Goal: Task Accomplishment & Management: Manage account settings

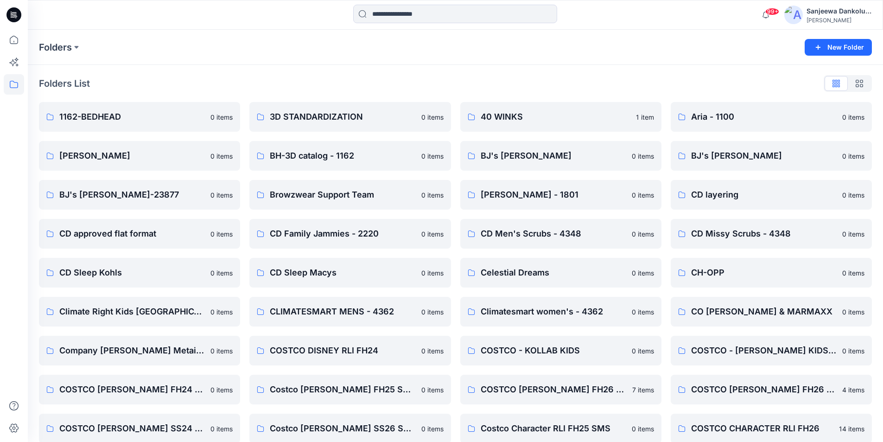
click at [18, 16] on icon at bounding box center [13, 14] width 15 height 15
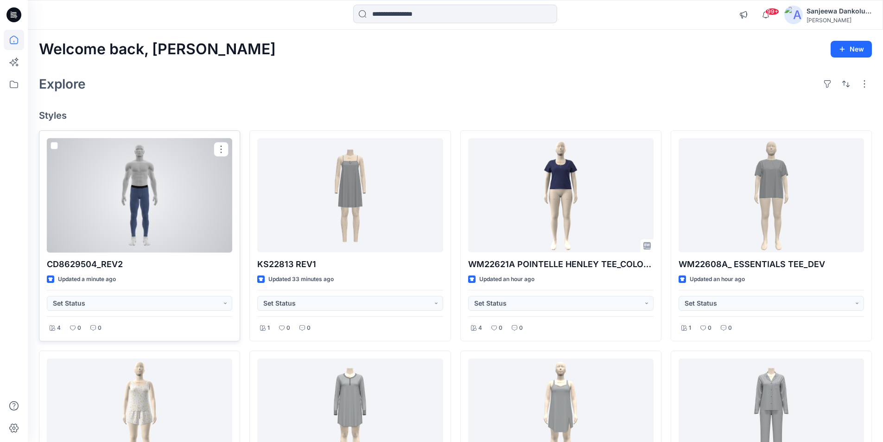
click at [125, 182] on div at bounding box center [140, 195] width 186 height 115
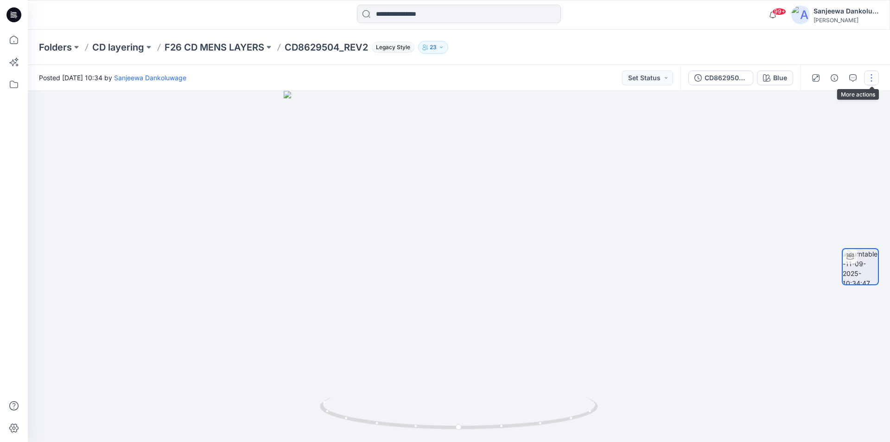
click at [877, 79] on button "button" at bounding box center [871, 77] width 15 height 15
click at [819, 102] on button "Edit" at bounding box center [832, 99] width 85 height 17
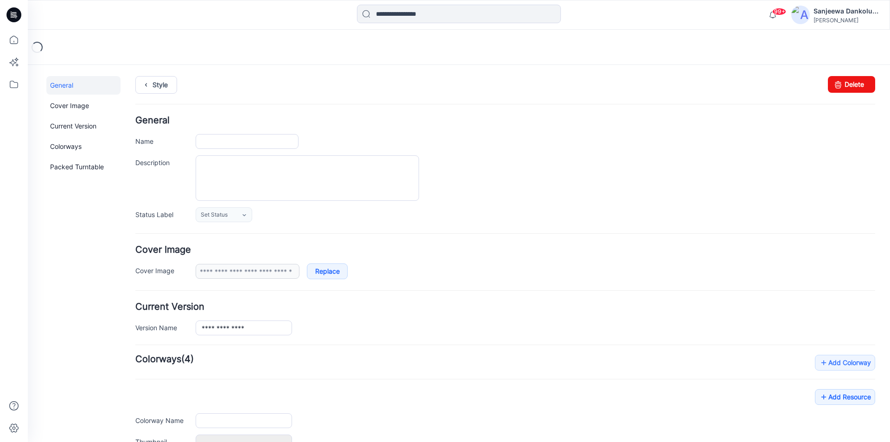
type input "**********"
type input "****"
type input "**********"
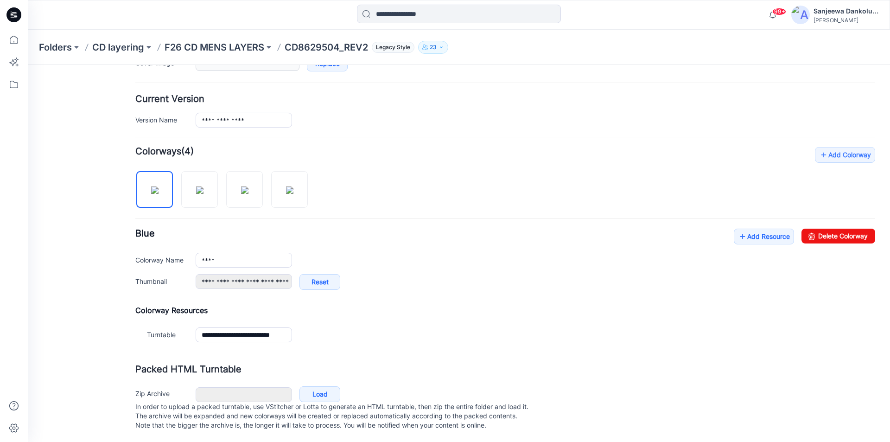
scroll to position [218, 0]
click at [766, 228] on link "Add Resource" at bounding box center [764, 236] width 60 height 16
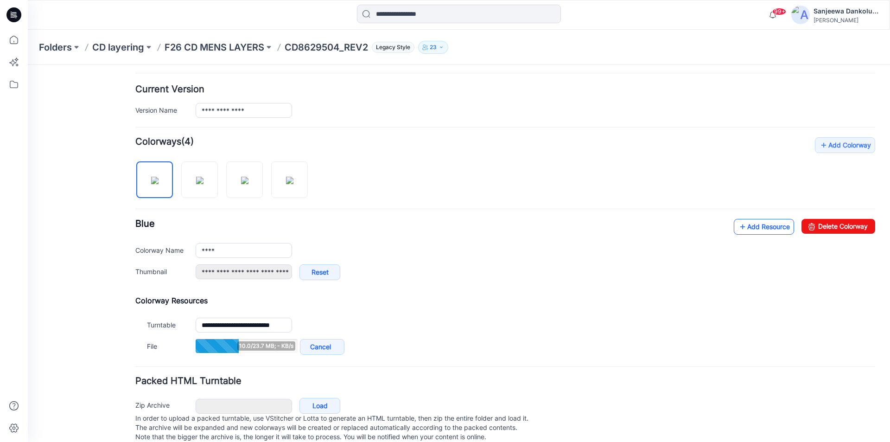
click at [752, 232] on link "Add Resource" at bounding box center [764, 227] width 60 height 16
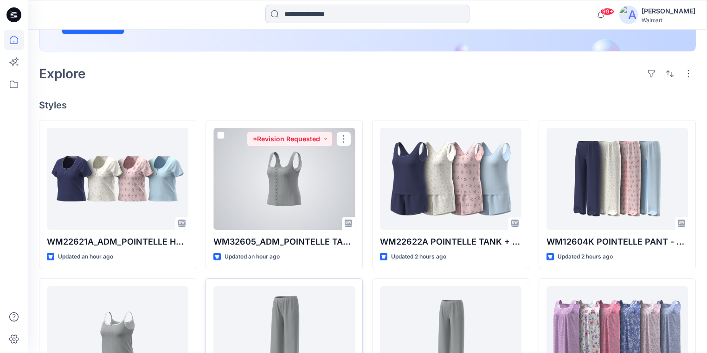
scroll to position [168, 0]
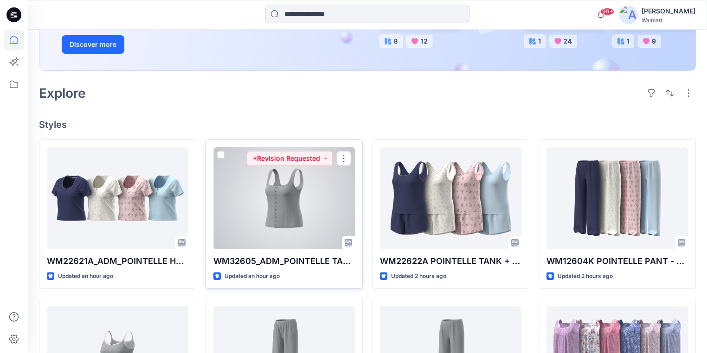
click at [260, 211] on div at bounding box center [283, 198] width 141 height 102
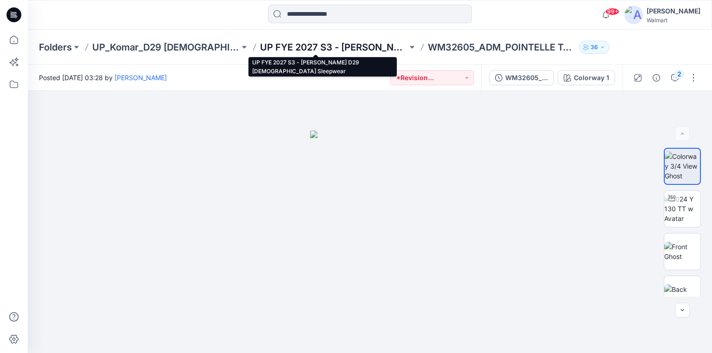
click at [300, 45] on p "UP FYE 2027 S3 - Komar D29 Ladies Sleepwear" at bounding box center [333, 47] width 147 height 13
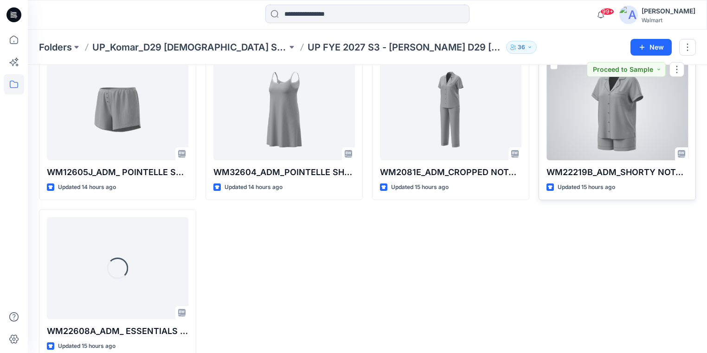
scroll to position [373, 0]
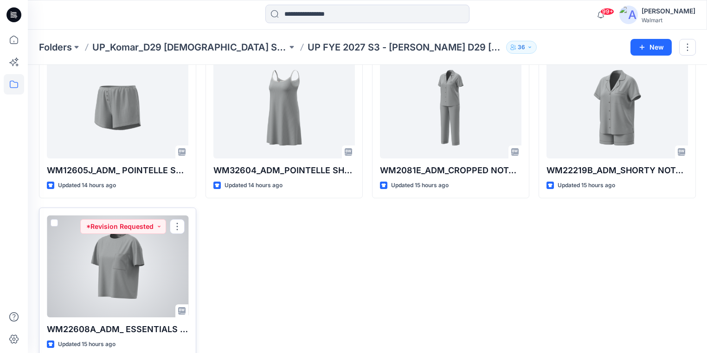
click at [100, 275] on div at bounding box center [117, 267] width 141 height 102
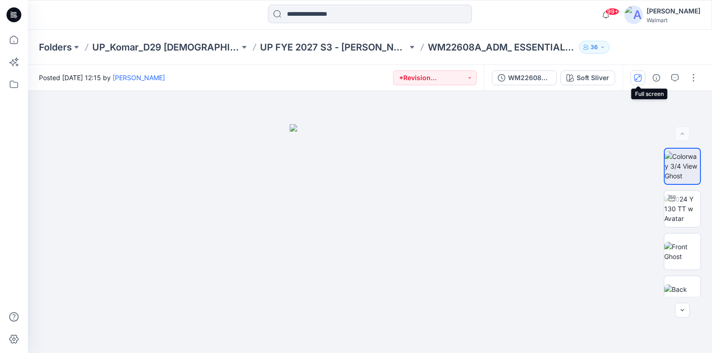
click at [639, 78] on icon "button" at bounding box center [637, 77] width 7 height 7
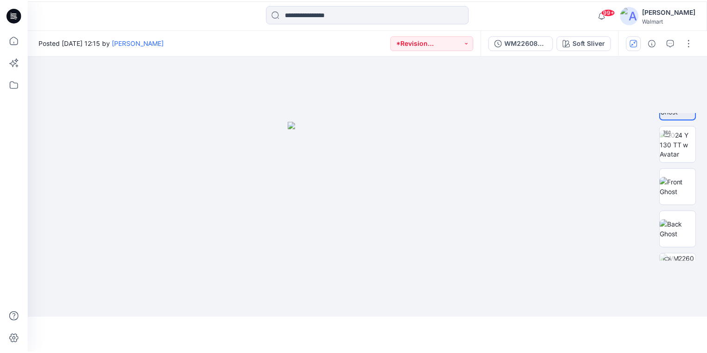
scroll to position [373, 0]
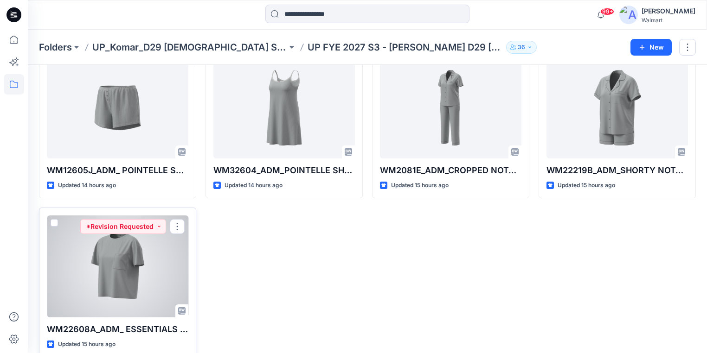
click at [89, 270] on div at bounding box center [117, 267] width 141 height 102
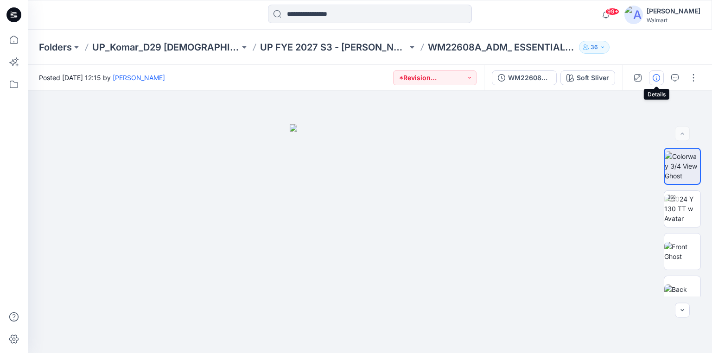
click at [656, 77] on icon "button" at bounding box center [656, 77] width 7 height 7
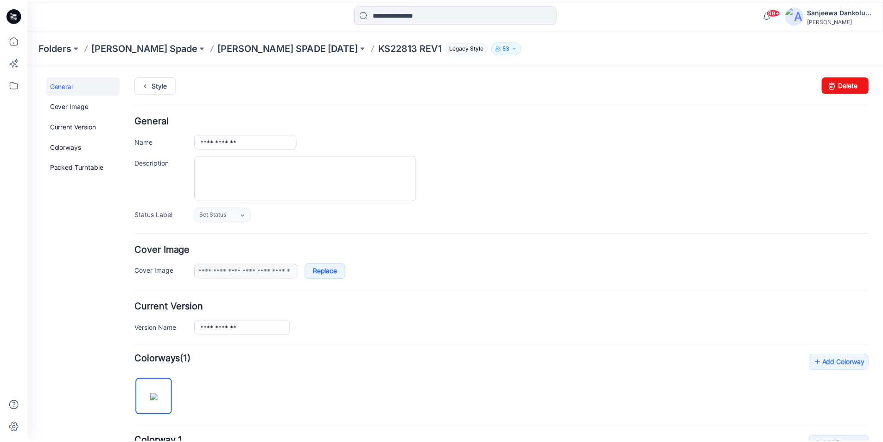
scroll to position [260, 0]
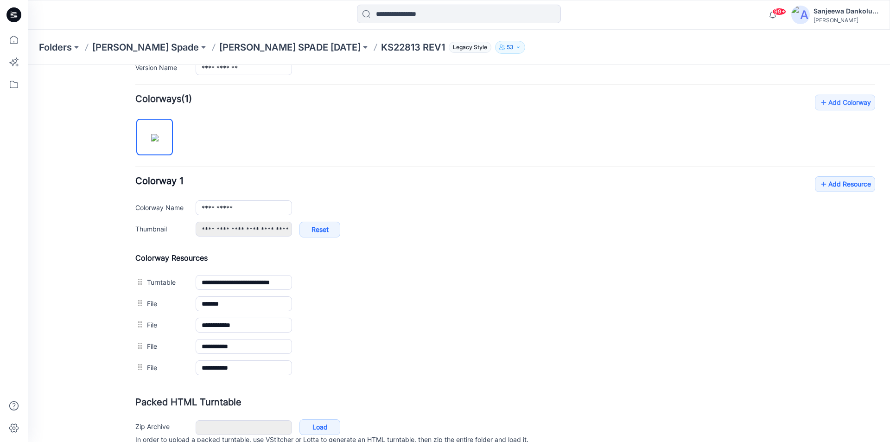
click at [15, 18] on icon at bounding box center [13, 14] width 15 height 15
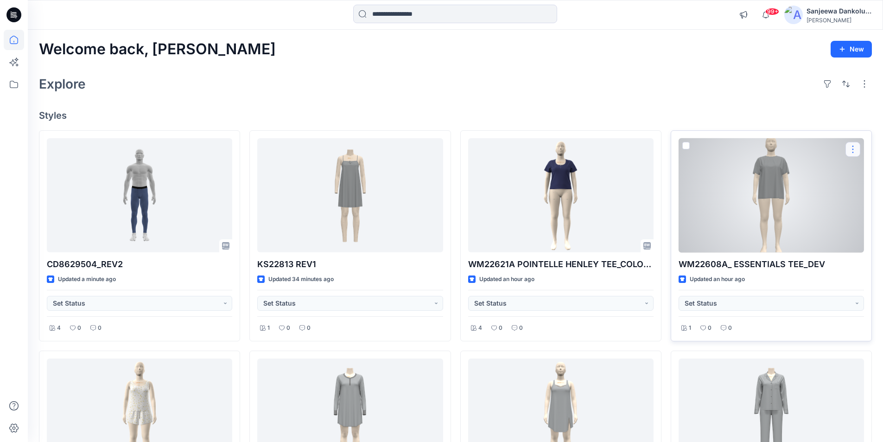
click at [852, 147] on button "button" at bounding box center [853, 149] width 15 height 15
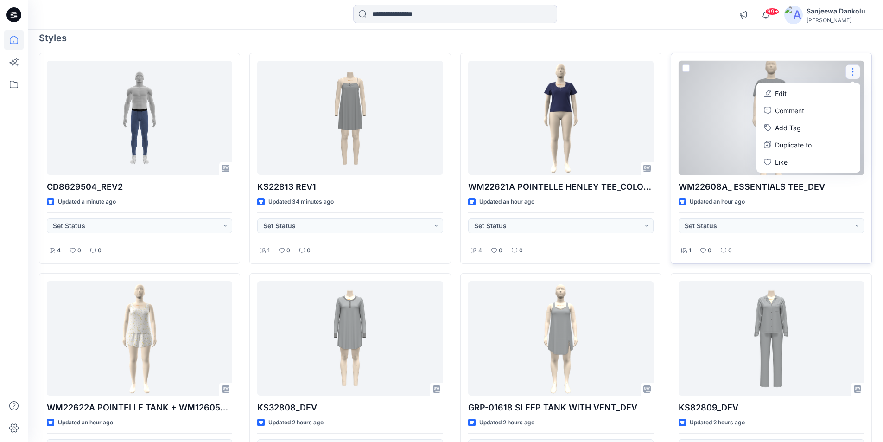
scroll to position [93, 0]
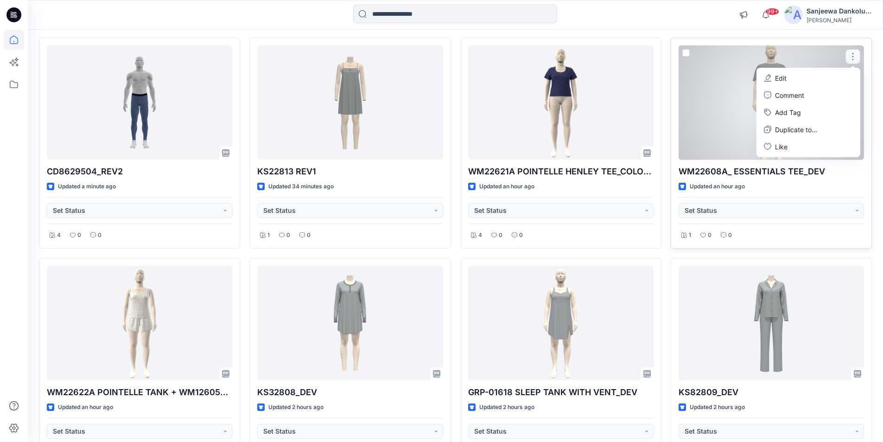
click at [715, 102] on div at bounding box center [772, 102] width 186 height 115
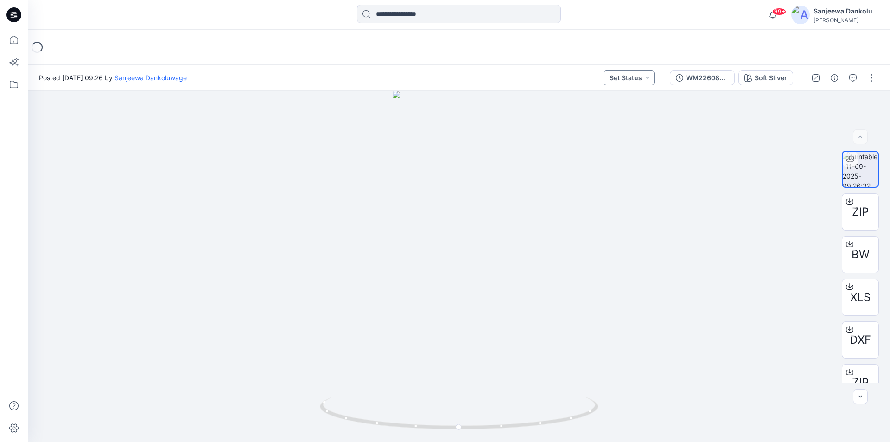
click at [640, 82] on button "Set Status" at bounding box center [629, 77] width 51 height 15
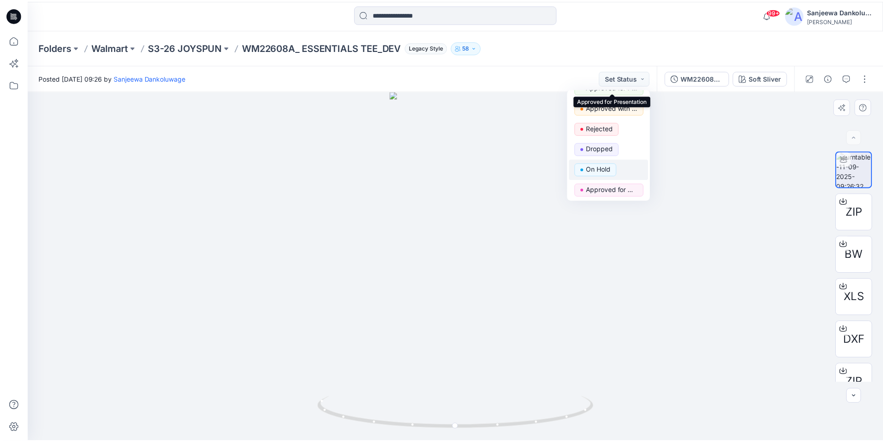
scroll to position [76, 0]
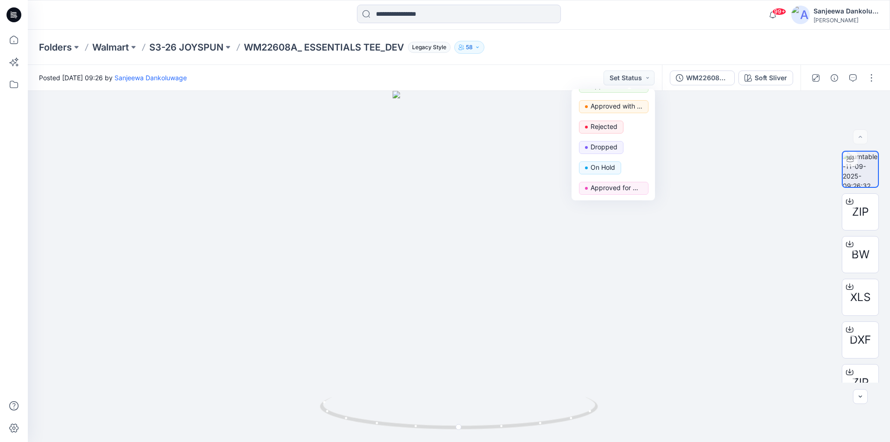
click at [14, 12] on icon at bounding box center [13, 14] width 15 height 15
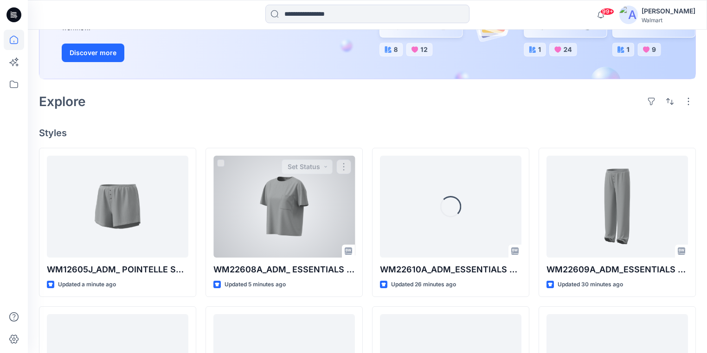
scroll to position [260, 0]
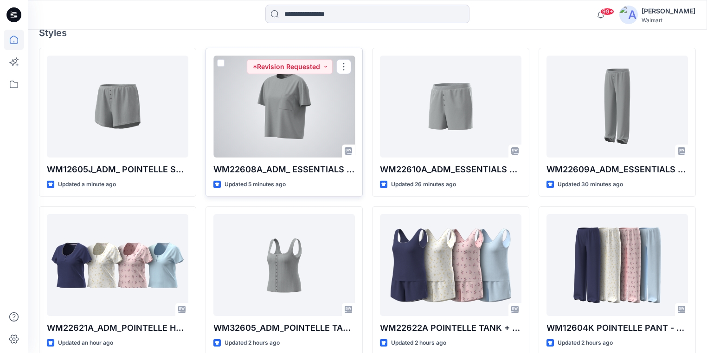
click at [303, 115] on div at bounding box center [283, 107] width 141 height 102
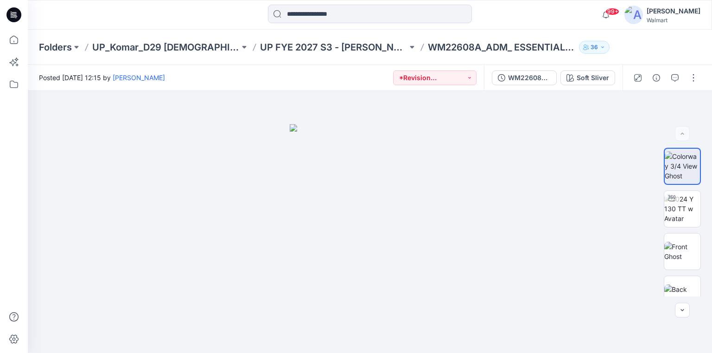
click at [15, 11] on icon at bounding box center [13, 14] width 15 height 15
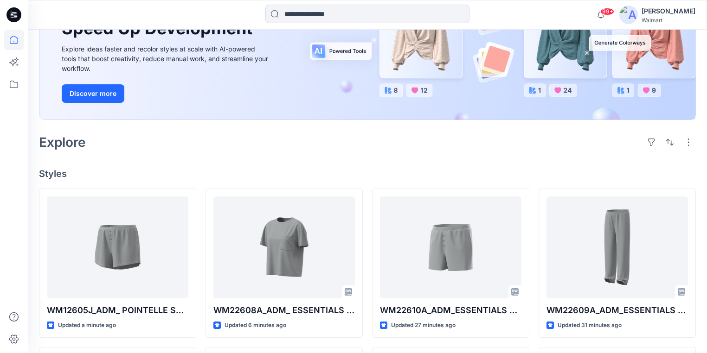
scroll to position [186, 0]
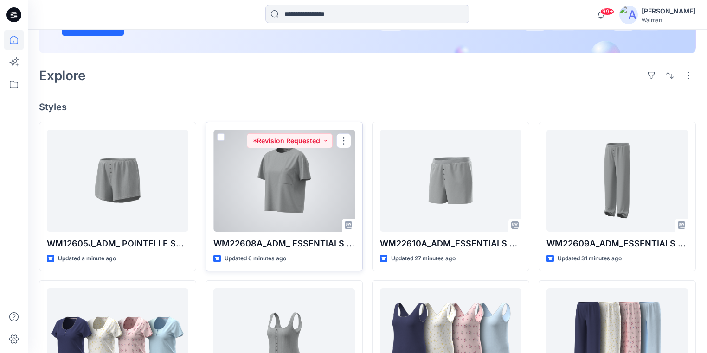
click at [312, 200] on div at bounding box center [283, 181] width 141 height 102
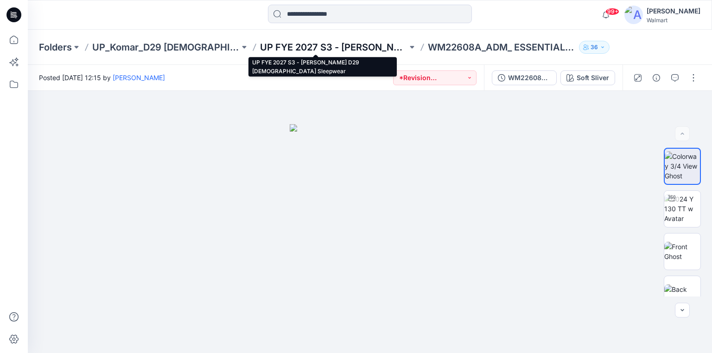
click at [276, 45] on p "UP FYE 2027 S3 - [PERSON_NAME] D29 [DEMOGRAPHIC_DATA] Sleepwear" at bounding box center [333, 47] width 147 height 13
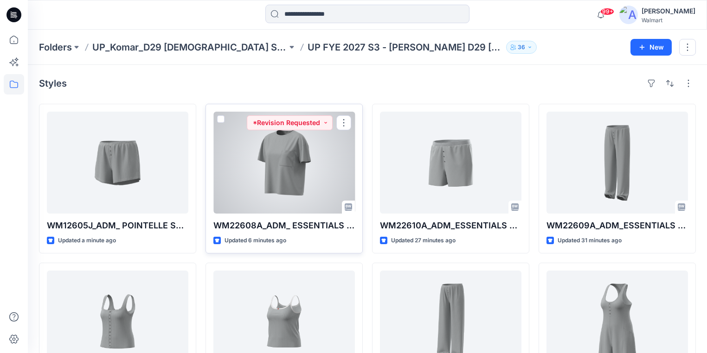
click at [258, 177] on div at bounding box center [283, 163] width 141 height 102
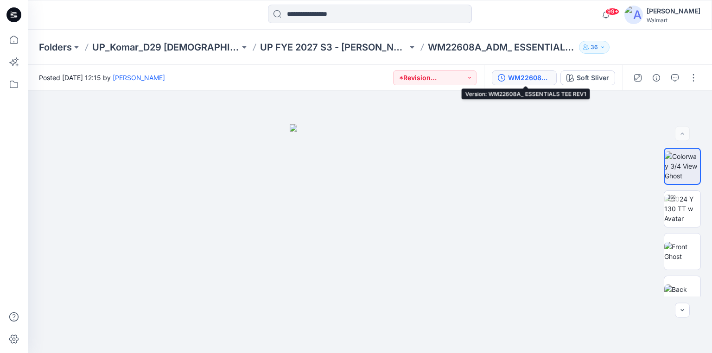
click at [544, 80] on div "WM22608A_ ESSENTIALS TEE REV1" at bounding box center [529, 78] width 43 height 10
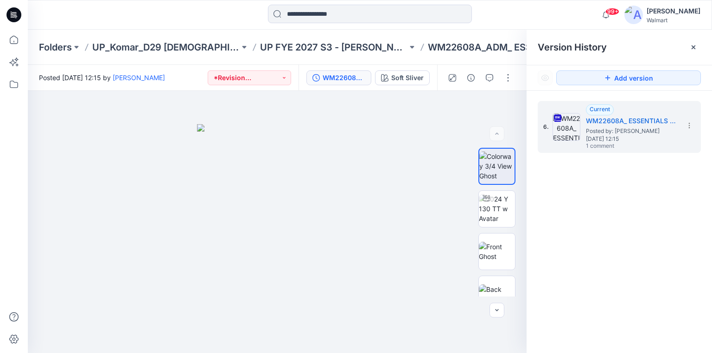
click at [9, 15] on icon at bounding box center [13, 14] width 15 height 15
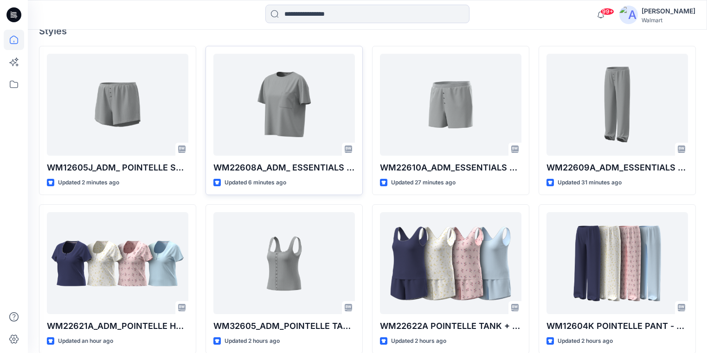
scroll to position [242, 0]
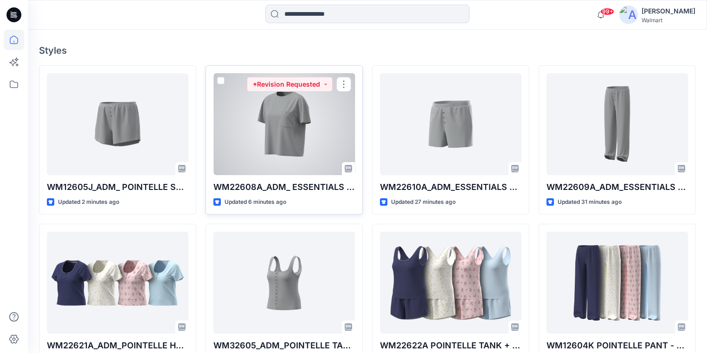
click at [319, 145] on div at bounding box center [283, 124] width 141 height 102
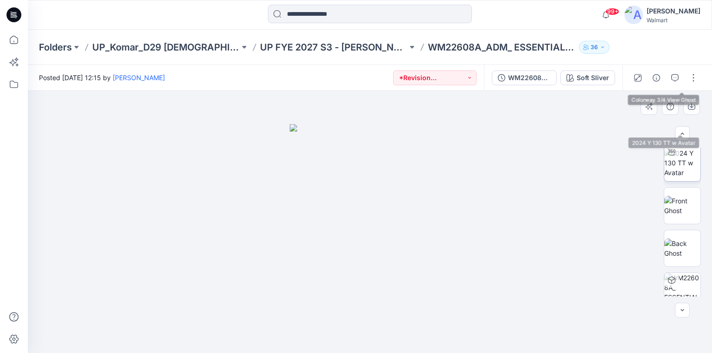
scroll to position [111, 0]
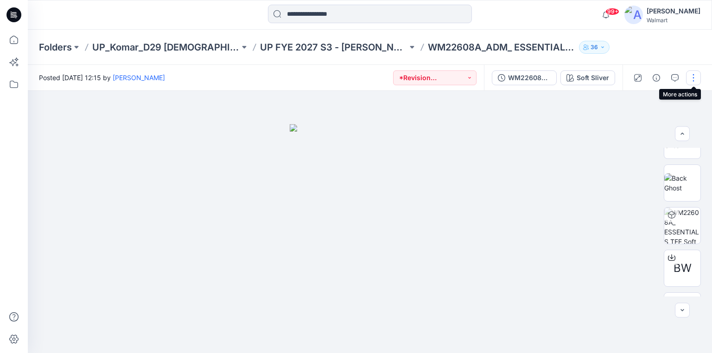
click at [690, 77] on button "button" at bounding box center [693, 77] width 15 height 15
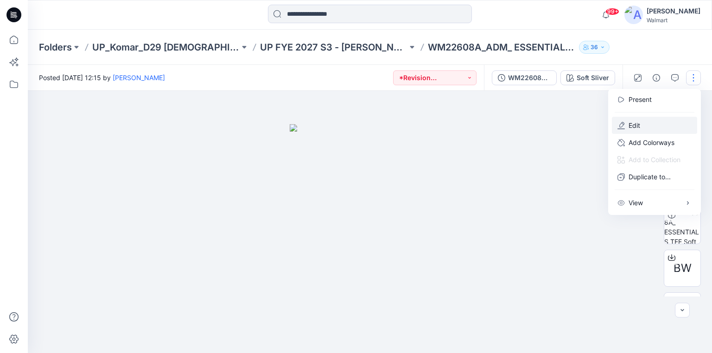
click at [648, 126] on button "Edit" at bounding box center [654, 125] width 85 height 17
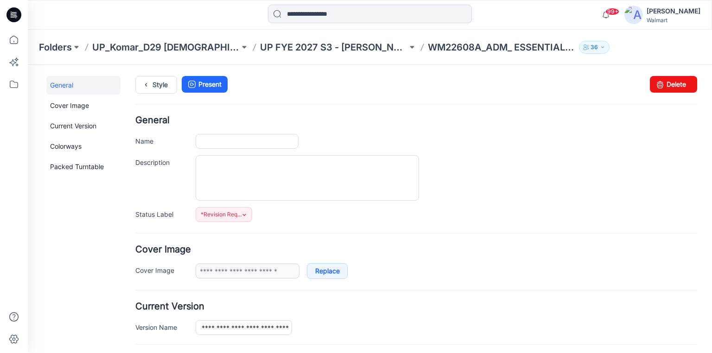
type input "**********"
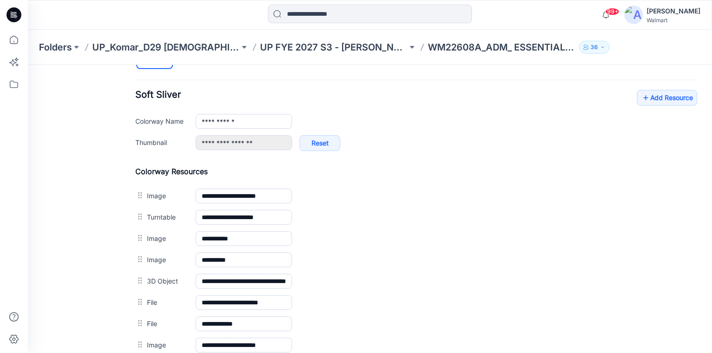
scroll to position [482, 0]
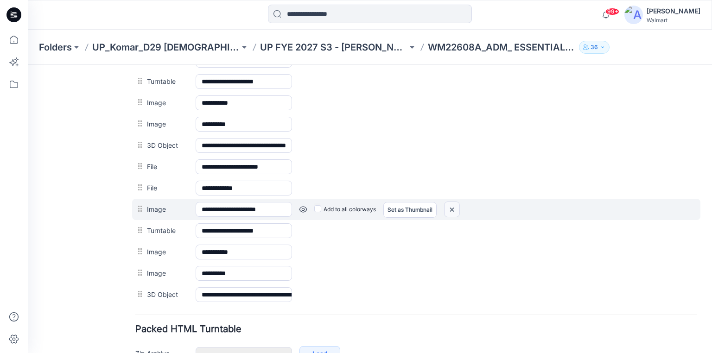
drag, startPoint x: 448, startPoint y: 208, endPoint x: 417, endPoint y: 98, distance: 113.8
click at [448, 208] on img at bounding box center [452, 209] width 15 height 15
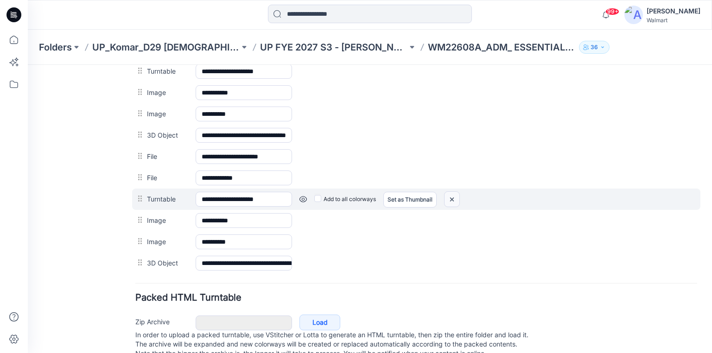
drag, startPoint x: 448, startPoint y: 197, endPoint x: 411, endPoint y: 101, distance: 103.1
click at [448, 197] on img at bounding box center [452, 199] width 15 height 15
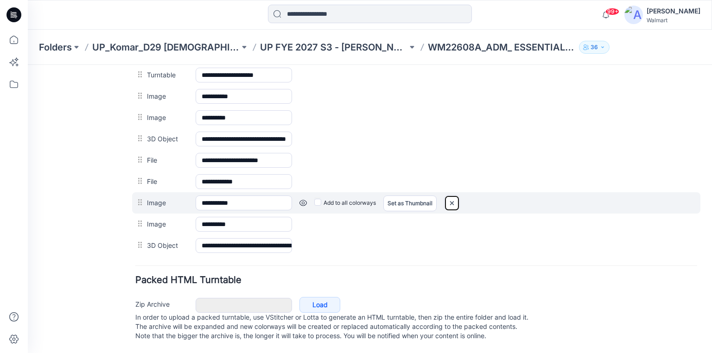
drag, startPoint x: 419, startPoint y: 98, endPoint x: 450, endPoint y: 194, distance: 100.3
click at [450, 196] on img at bounding box center [452, 203] width 15 height 15
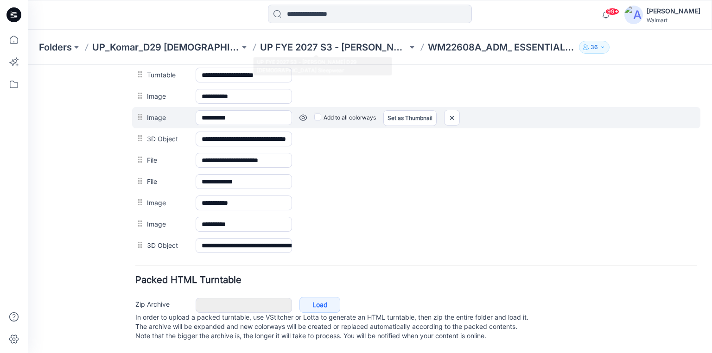
scroll to position [463, 0]
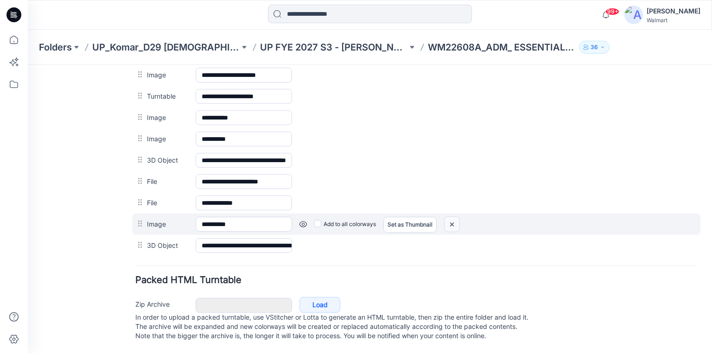
click at [451, 217] on img at bounding box center [452, 224] width 15 height 15
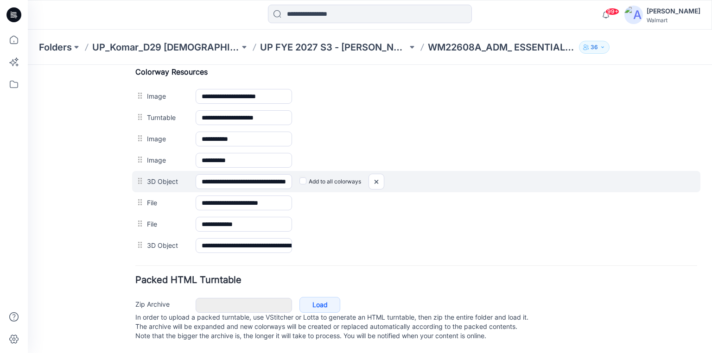
scroll to position [442, 0]
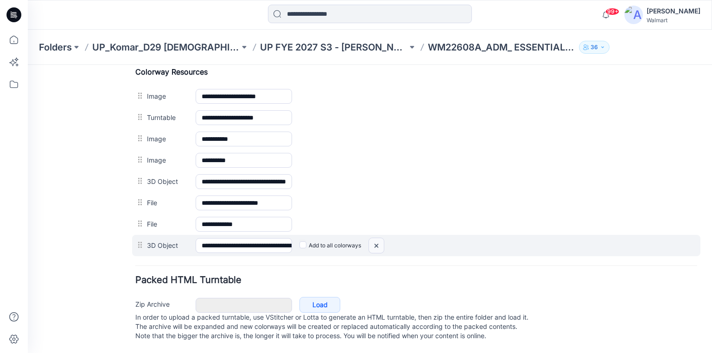
click at [381, 239] on img at bounding box center [376, 245] width 15 height 15
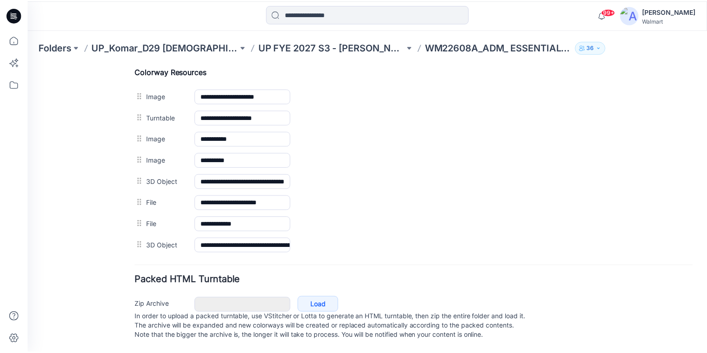
scroll to position [421, 0]
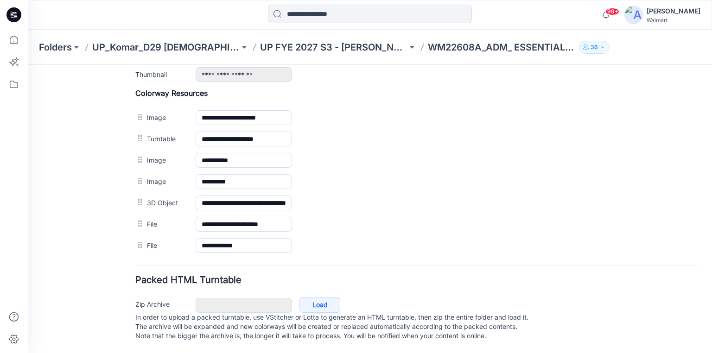
click at [15, 13] on icon at bounding box center [14, 12] width 5 height 0
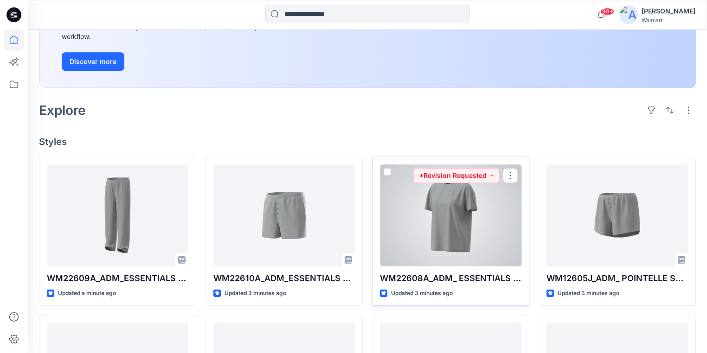
scroll to position [148, 0]
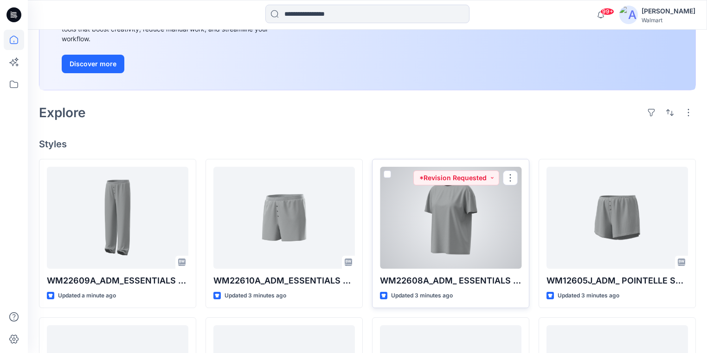
click at [454, 239] on div at bounding box center [450, 218] width 141 height 102
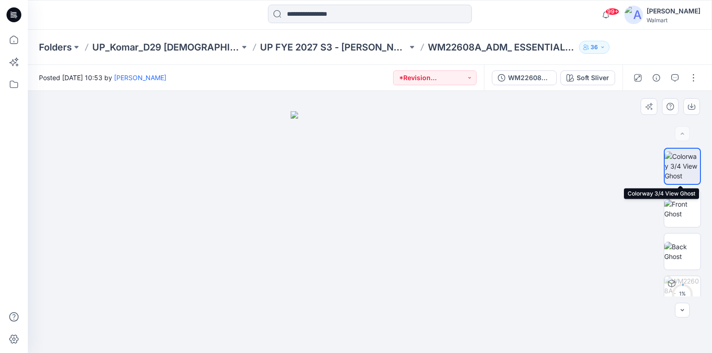
click at [675, 170] on img at bounding box center [682, 166] width 35 height 29
click at [689, 201] on img at bounding box center [683, 208] width 36 height 19
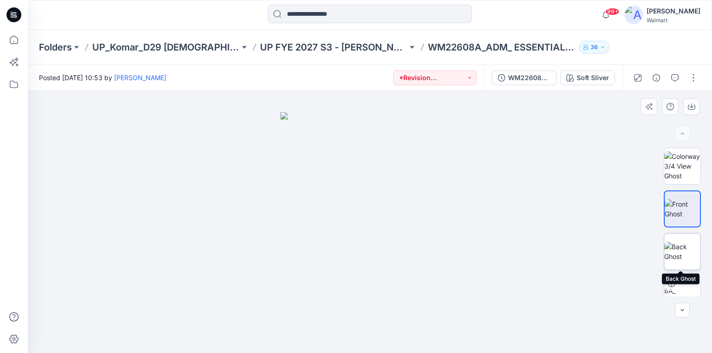
click at [683, 250] on img at bounding box center [683, 251] width 36 height 19
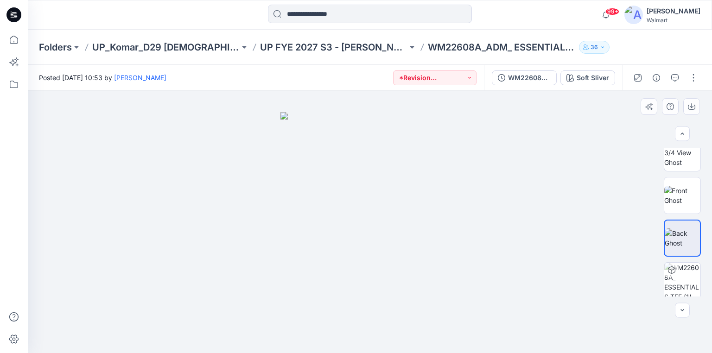
scroll to position [16, 0]
click at [690, 279] on img at bounding box center [683, 279] width 36 height 36
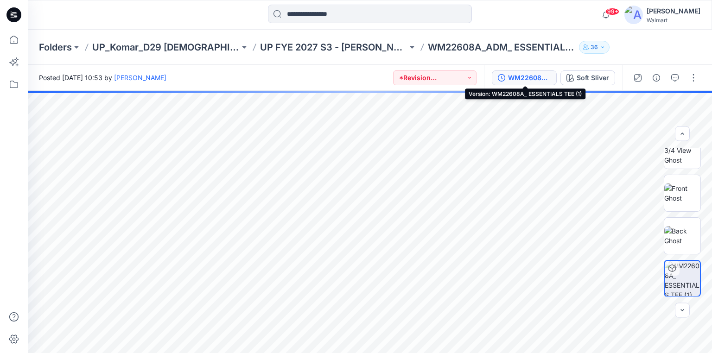
click at [531, 82] on div "WM22608A_ ESSENTIALS TEE (1)" at bounding box center [529, 78] width 43 height 10
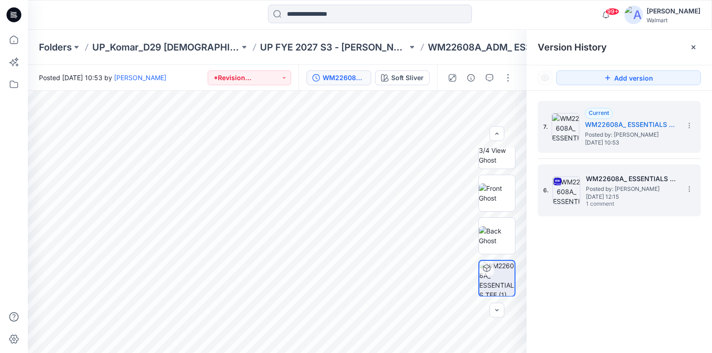
click at [647, 186] on span "Posted by: [PERSON_NAME]" at bounding box center [632, 189] width 93 height 9
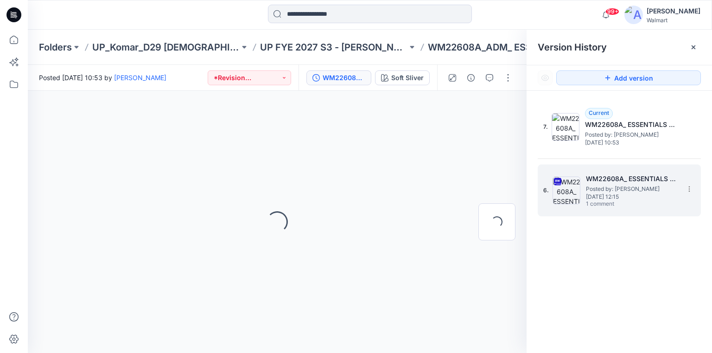
scroll to position [0, 0]
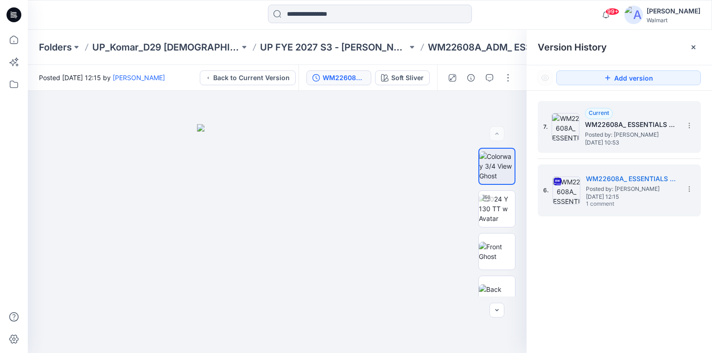
click at [642, 132] on span "Posted by: [PERSON_NAME]" at bounding box center [631, 134] width 93 height 9
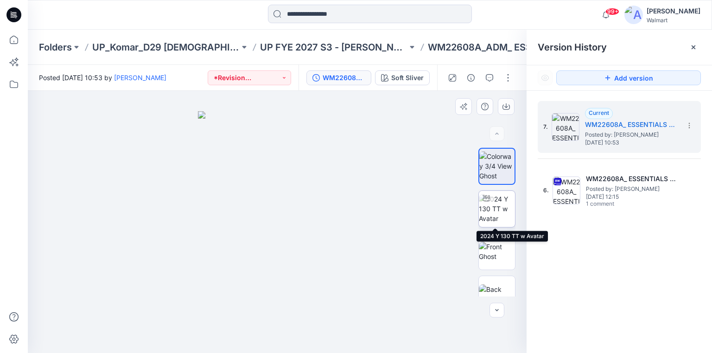
click at [498, 217] on img at bounding box center [497, 208] width 36 height 29
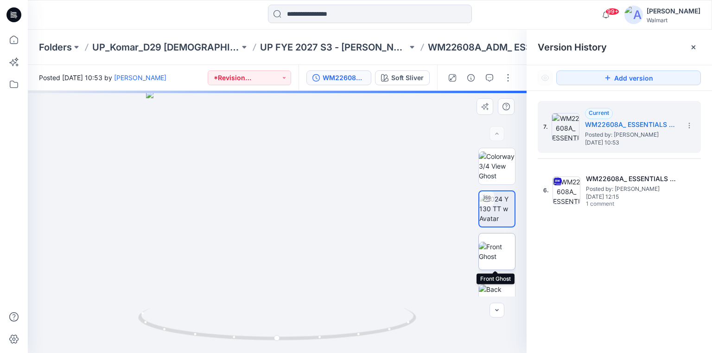
click at [493, 258] on img at bounding box center [497, 251] width 36 height 19
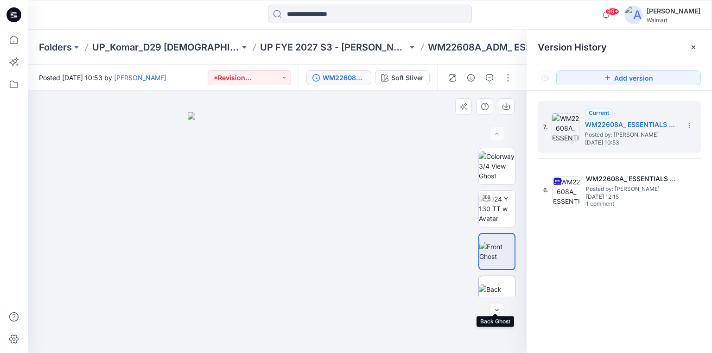
click at [493, 288] on img at bounding box center [497, 294] width 36 height 19
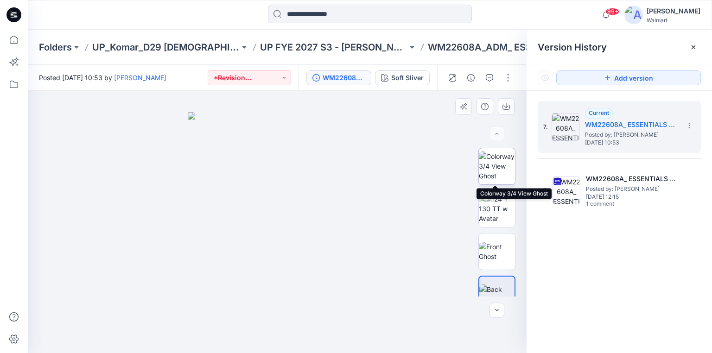
click at [490, 155] on img at bounding box center [497, 166] width 36 height 29
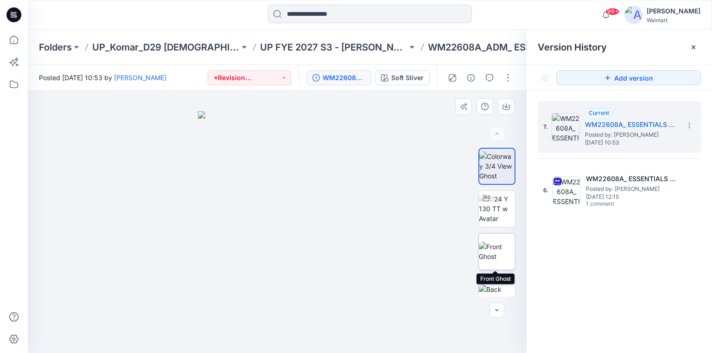
click at [499, 250] on img at bounding box center [497, 251] width 36 height 19
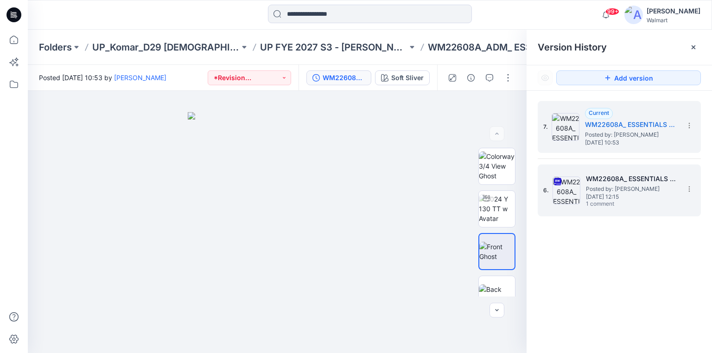
click at [603, 185] on span "Posted by: [PERSON_NAME]" at bounding box center [632, 189] width 93 height 9
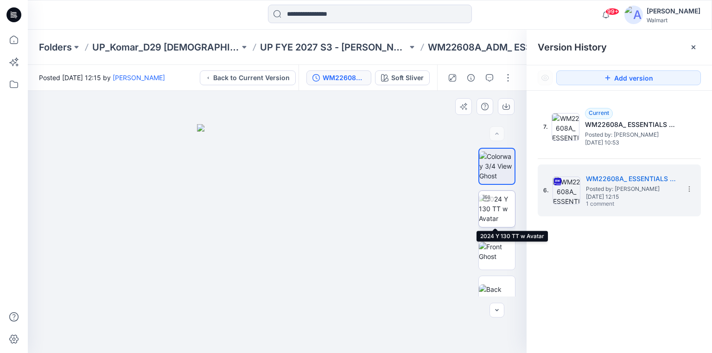
click at [494, 217] on img at bounding box center [497, 208] width 36 height 29
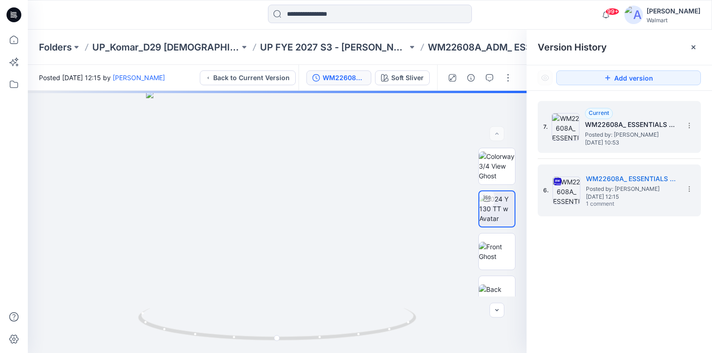
click at [591, 138] on span "Posted by: [PERSON_NAME]" at bounding box center [631, 134] width 93 height 9
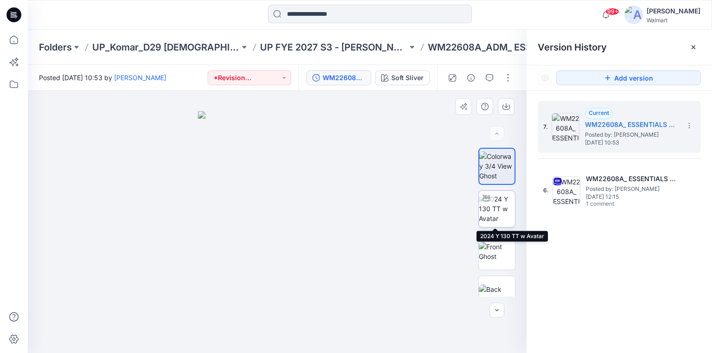
click at [494, 214] on img at bounding box center [497, 208] width 36 height 29
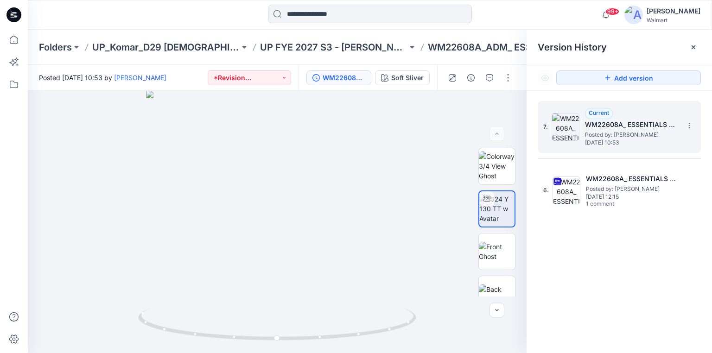
click at [630, 124] on h5 "WM22608A_ ESSENTIALS TEE (1)" at bounding box center [631, 124] width 93 height 11
click at [688, 126] on icon at bounding box center [689, 125] width 7 height 7
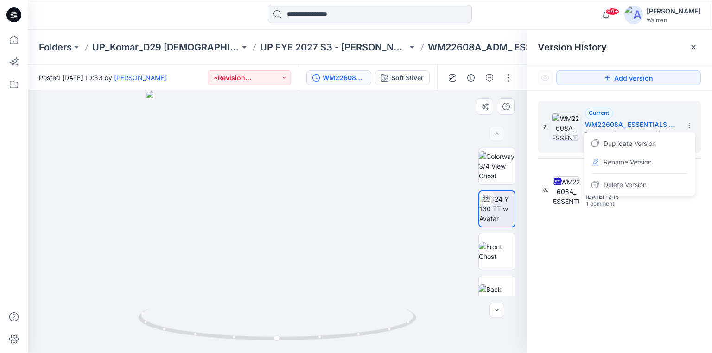
click at [444, 136] on div at bounding box center [277, 222] width 499 height 262
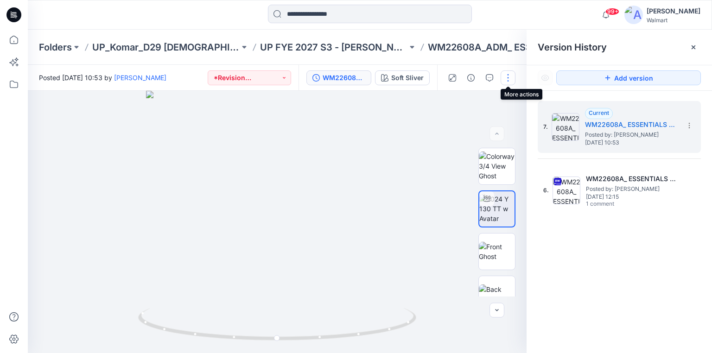
click at [508, 77] on button "button" at bounding box center [508, 77] width 15 height 15
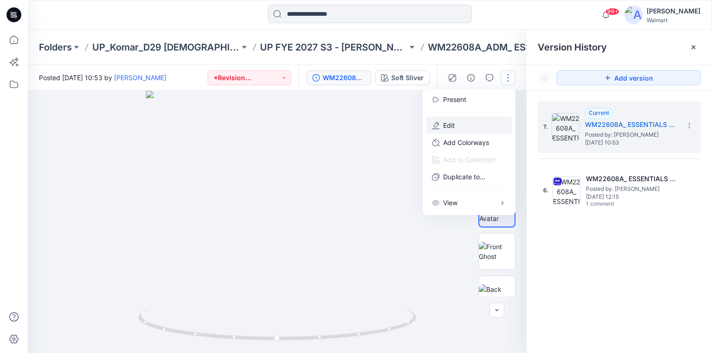
click at [447, 124] on p "Edit" at bounding box center [449, 126] width 12 height 10
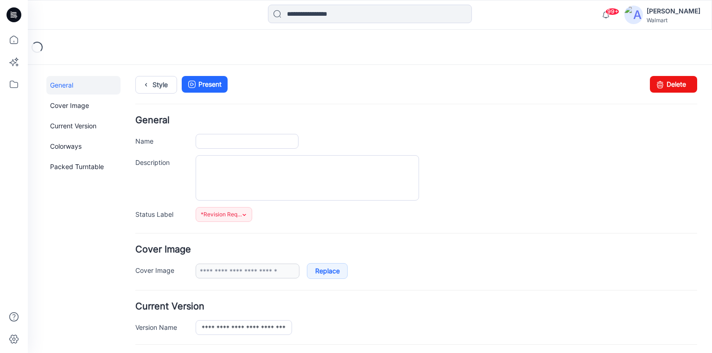
type input "**********"
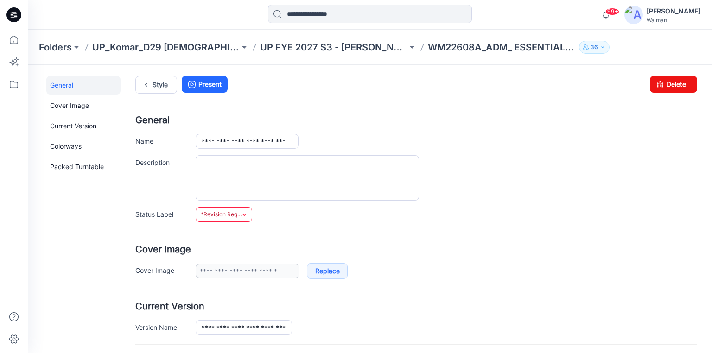
click at [245, 215] on icon at bounding box center [244, 215] width 3 height 2
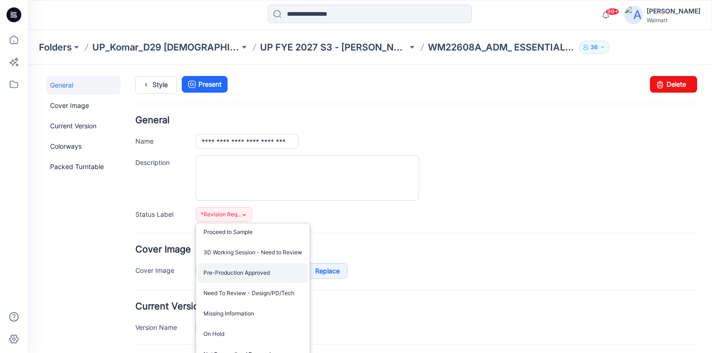
scroll to position [86, 0]
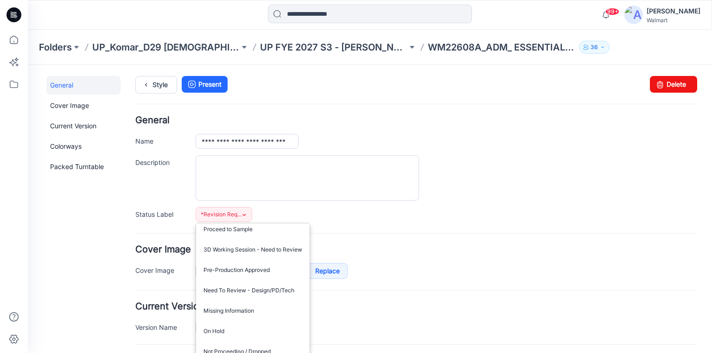
click at [512, 189] on div at bounding box center [447, 177] width 502 height 45
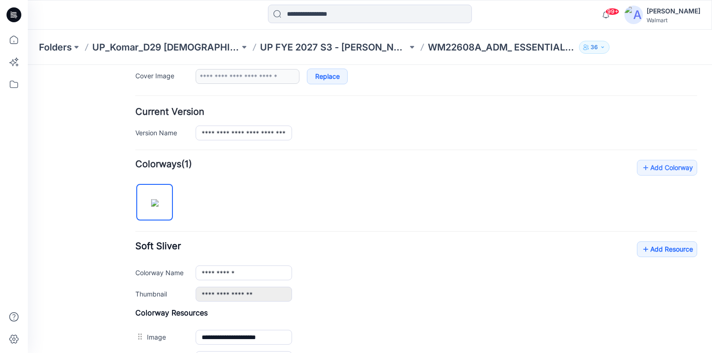
scroll to position [223, 0]
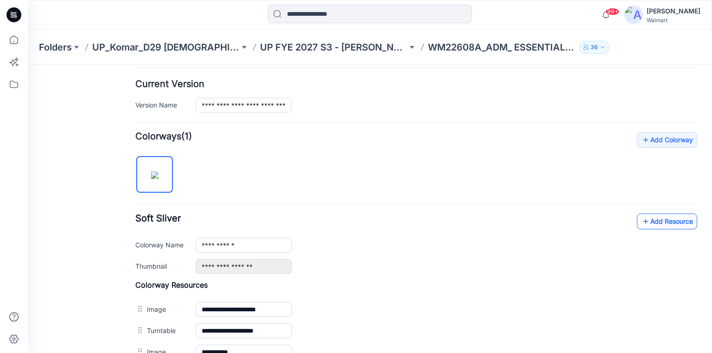
click at [664, 219] on link "Add Resource" at bounding box center [667, 222] width 60 height 16
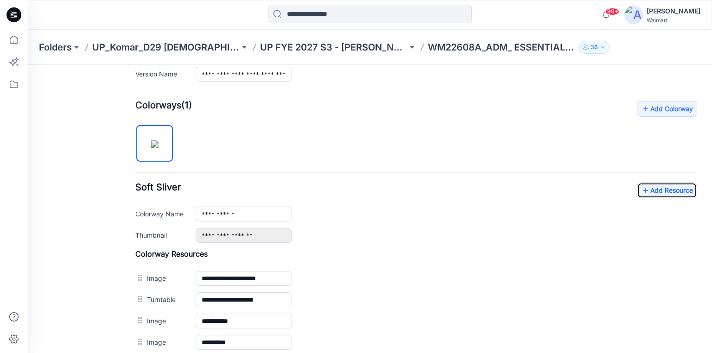
scroll to position [297, 0]
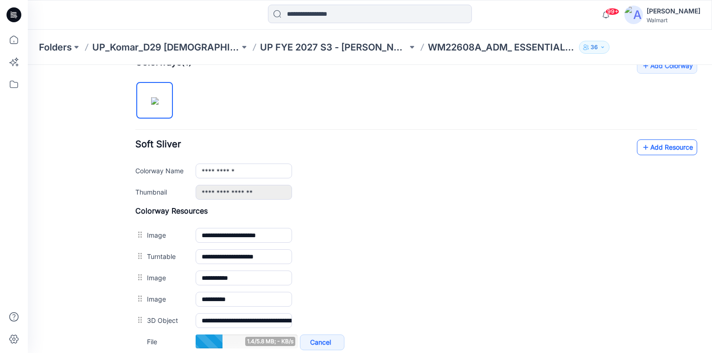
click at [666, 151] on link "Add Resource" at bounding box center [667, 148] width 60 height 16
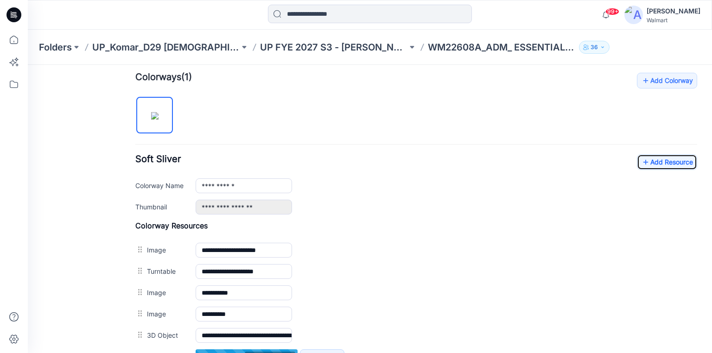
scroll to position [273, 0]
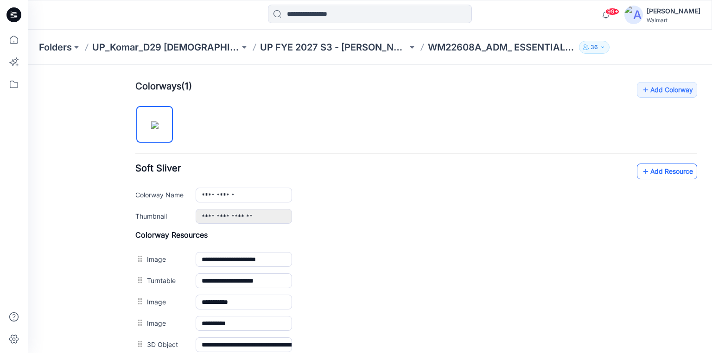
click at [662, 167] on link "Add Resource" at bounding box center [667, 172] width 60 height 16
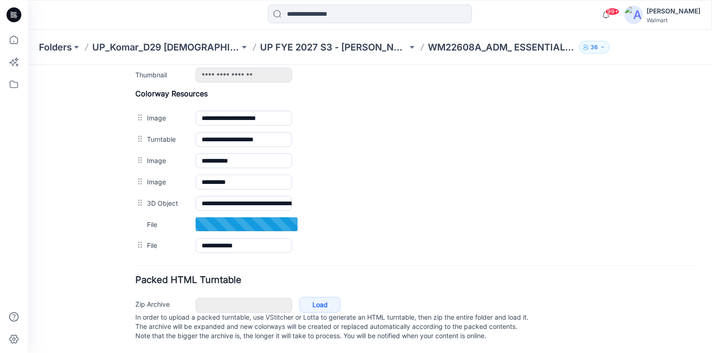
scroll to position [420, 0]
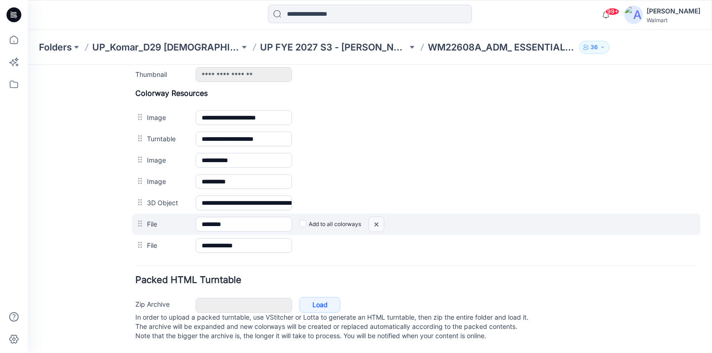
drag, startPoint x: 379, startPoint y: 214, endPoint x: 425, endPoint y: 104, distance: 119.7
click at [379, 217] on img at bounding box center [376, 224] width 15 height 15
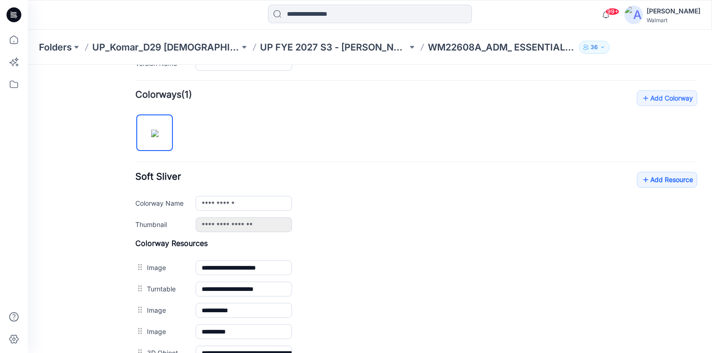
scroll to position [214, 0]
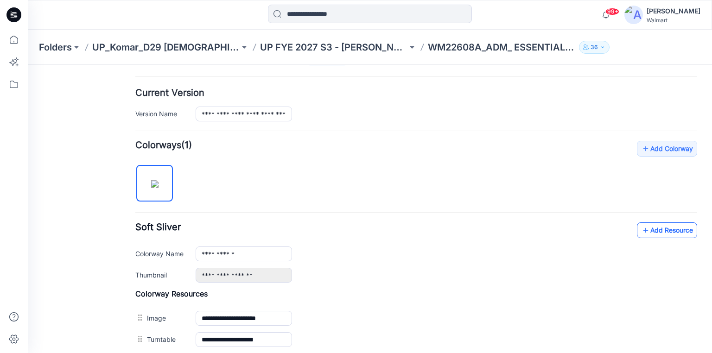
click at [675, 230] on link "Add Resource" at bounding box center [667, 231] width 60 height 16
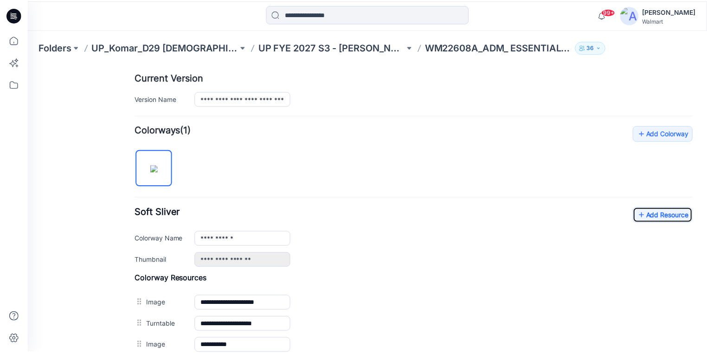
scroll to position [399, 0]
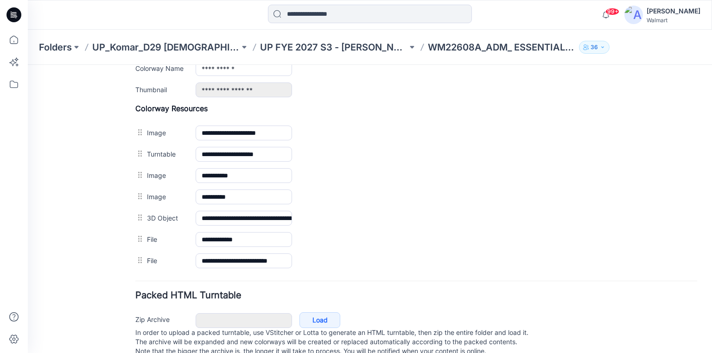
click at [8, 14] on icon at bounding box center [13, 14] width 15 height 15
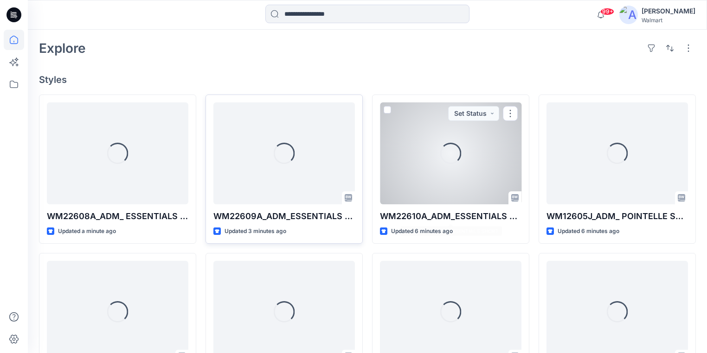
scroll to position [213, 0]
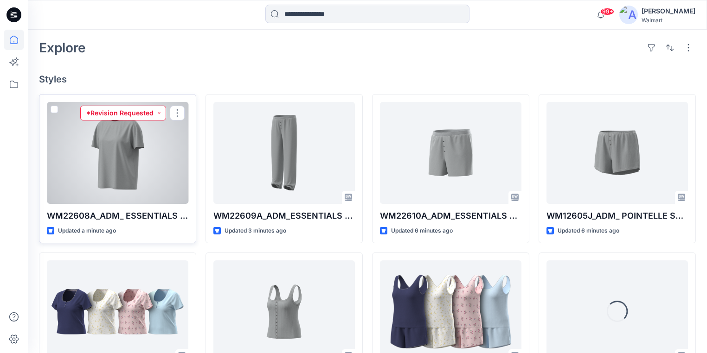
click at [160, 112] on button "*Revision Requested" at bounding box center [123, 113] width 86 height 15
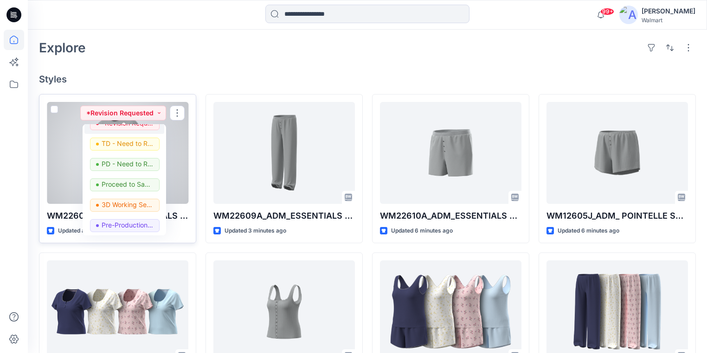
scroll to position [74, 0]
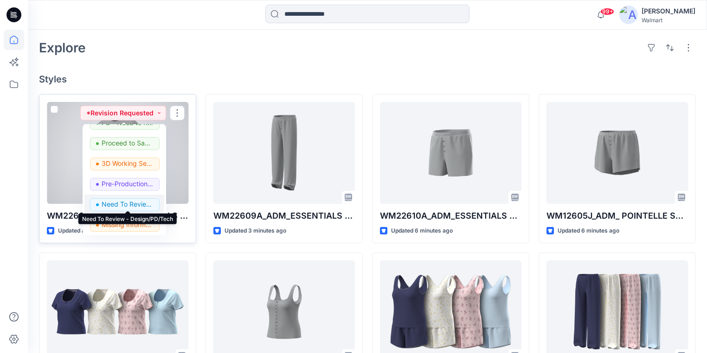
click at [126, 203] on p "Need To Review - Design/PD/Tech" at bounding box center [128, 204] width 52 height 12
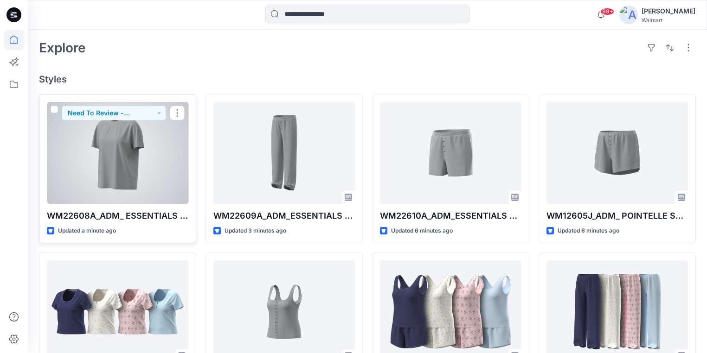
click at [166, 127] on div at bounding box center [117, 153] width 141 height 102
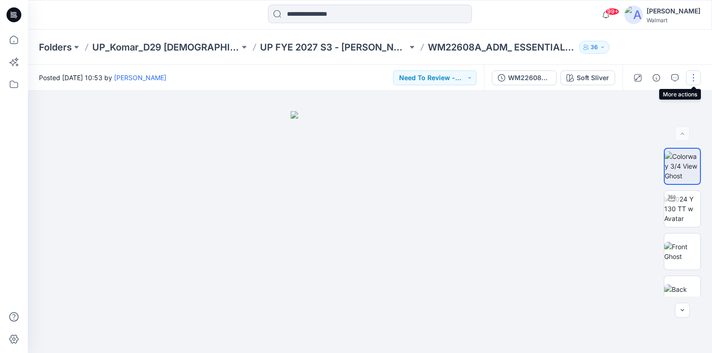
click at [694, 79] on button "button" at bounding box center [693, 77] width 15 height 15
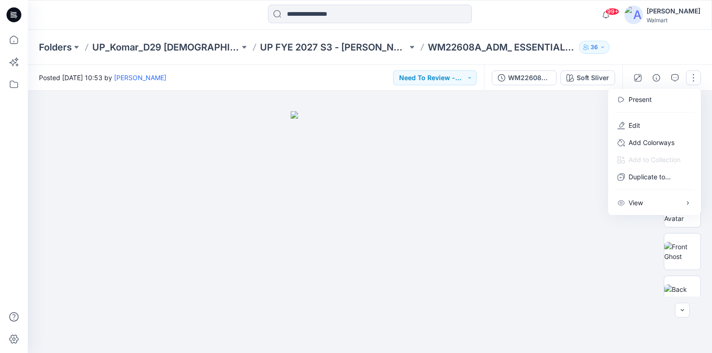
click at [534, 198] on div at bounding box center [370, 222] width 685 height 262
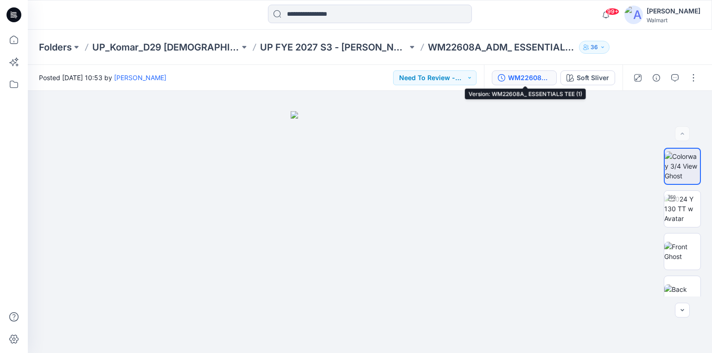
click at [532, 73] on div "WM22608A_ ESSENTIALS TEE (1)" at bounding box center [529, 78] width 43 height 10
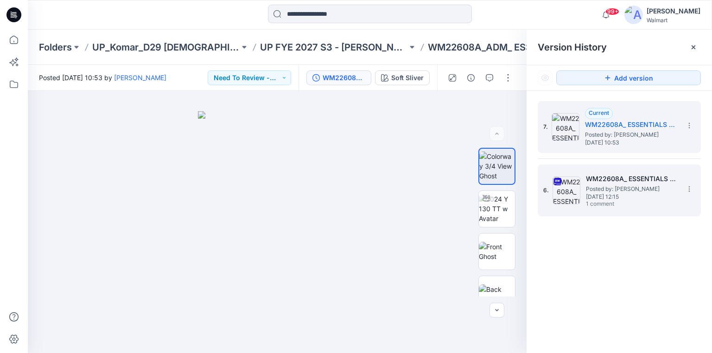
click at [605, 186] on span "Posted by: [PERSON_NAME]" at bounding box center [632, 189] width 93 height 9
click at [608, 132] on span "Posted by: [PERSON_NAME]" at bounding box center [631, 134] width 93 height 9
click at [609, 190] on span "Posted by: [PERSON_NAME]" at bounding box center [632, 189] width 93 height 9
click at [601, 139] on span "Posted by: [PERSON_NAME]" at bounding box center [631, 134] width 93 height 9
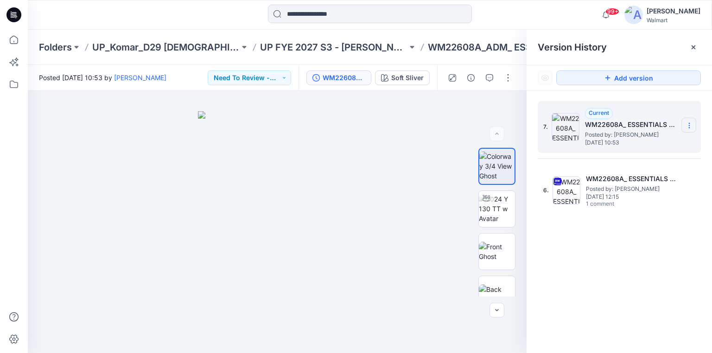
click at [689, 124] on icon at bounding box center [689, 125] width 7 height 7
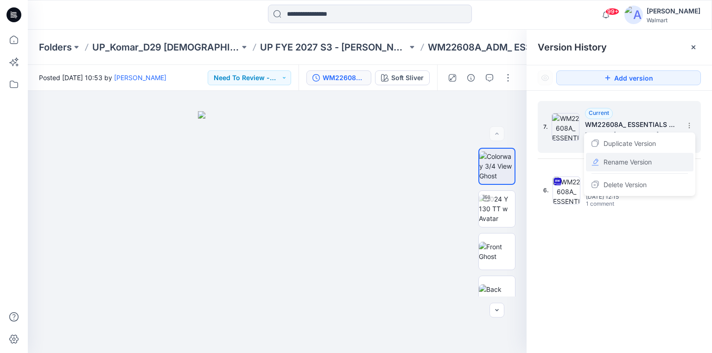
click at [627, 161] on span "Rename Version" at bounding box center [628, 162] width 48 height 11
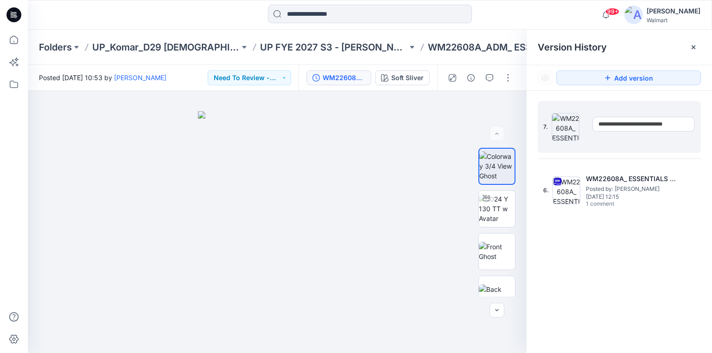
click at [690, 123] on input "**********" at bounding box center [644, 124] width 102 height 15
drag, startPoint x: 688, startPoint y: 123, endPoint x: 681, endPoint y: 124, distance: 7.0
click at [681, 124] on input "**********" at bounding box center [644, 124] width 102 height 15
type input "**********"
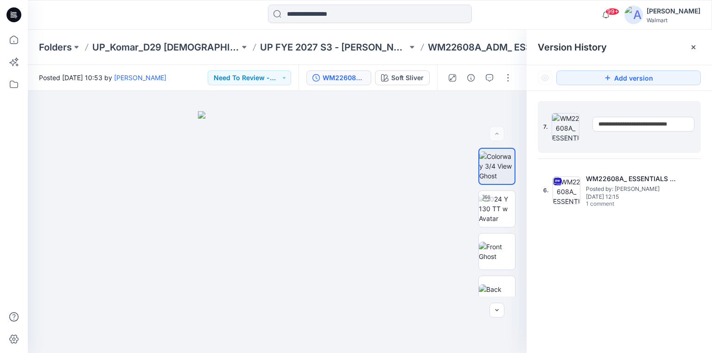
scroll to position [0, 6]
click at [610, 285] on div "7. Current WM22608A_ ESSENTIALS TEE (1) Posted by: Sanjeewa Dankoluwa Thursday,…" at bounding box center [620, 229] width 186 height 276
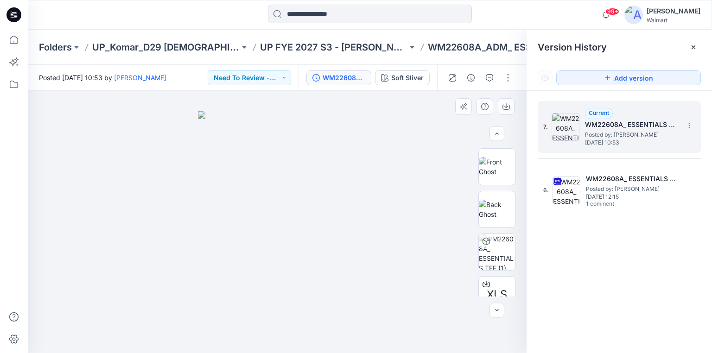
scroll to position [144, 0]
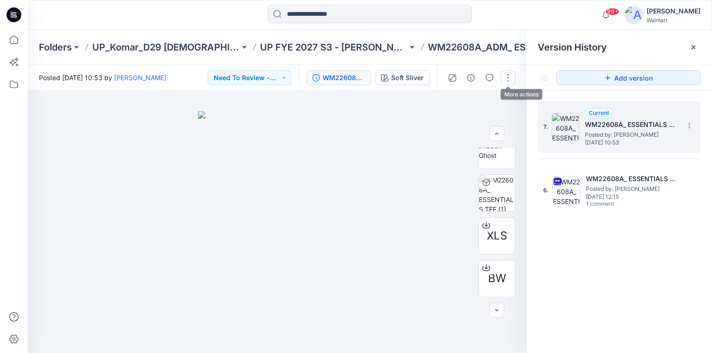
click at [508, 79] on button "button" at bounding box center [508, 77] width 15 height 15
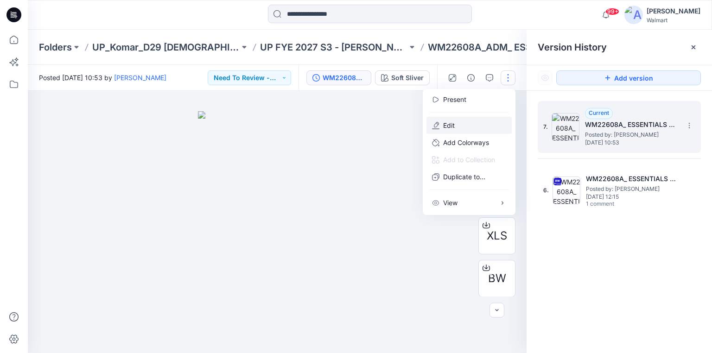
click at [461, 122] on button "Edit" at bounding box center [469, 125] width 85 height 17
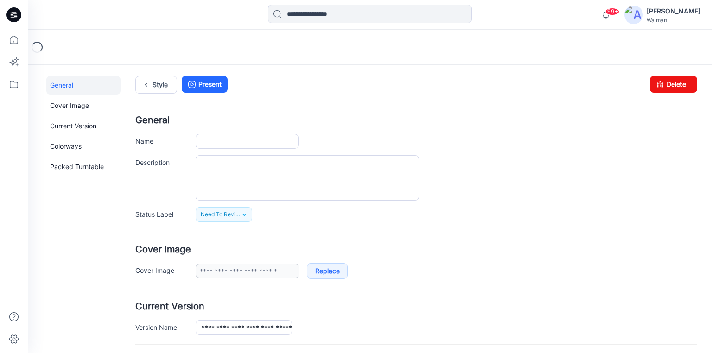
type input "**********"
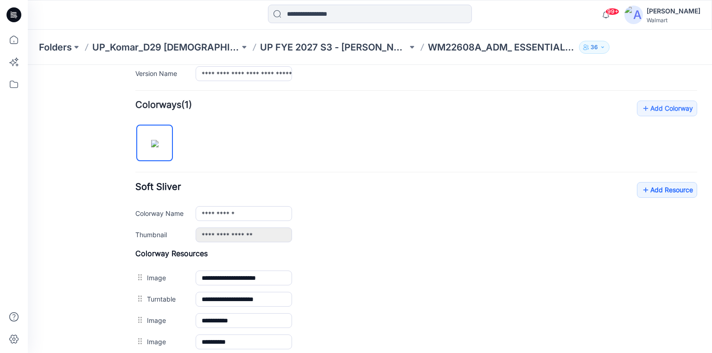
scroll to position [235, 0]
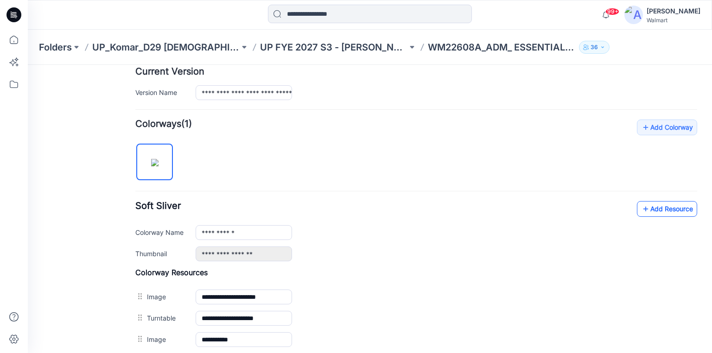
click at [677, 210] on link "Add Resource" at bounding box center [667, 209] width 60 height 16
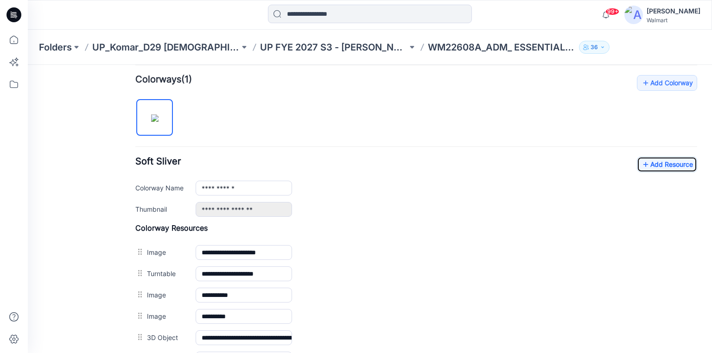
scroll to position [346, 0]
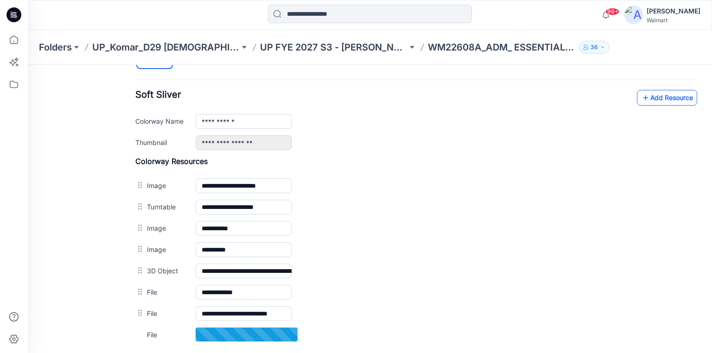
click at [664, 101] on link "Add Resource" at bounding box center [667, 98] width 60 height 16
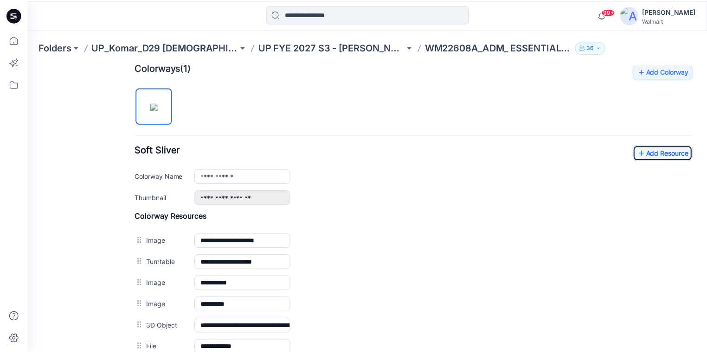
scroll to position [277, 0]
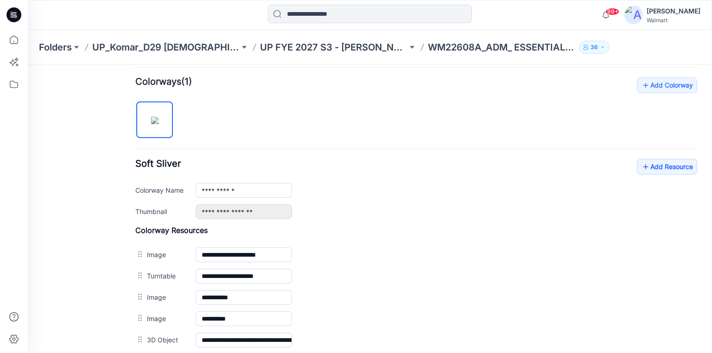
click at [15, 17] on icon at bounding box center [13, 14] width 15 height 15
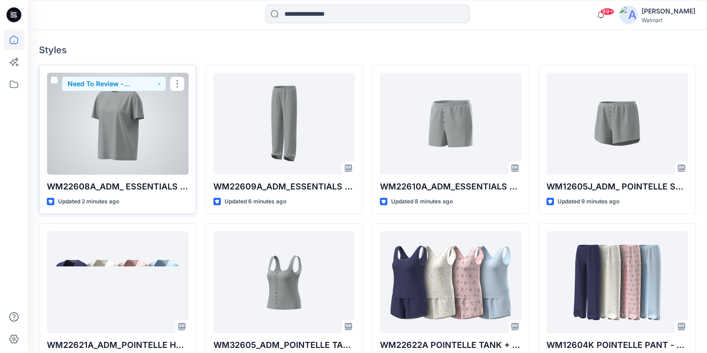
scroll to position [242, 0]
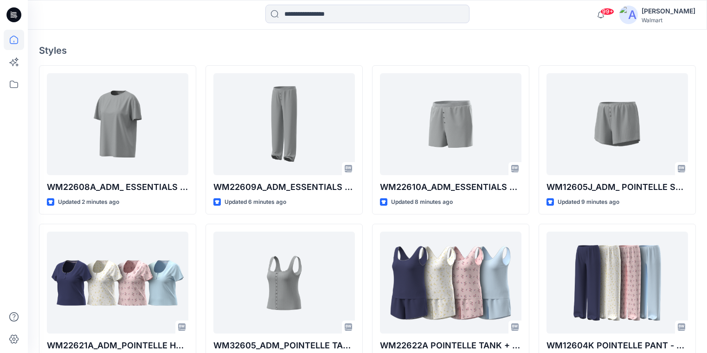
click at [15, 18] on icon at bounding box center [13, 14] width 15 height 15
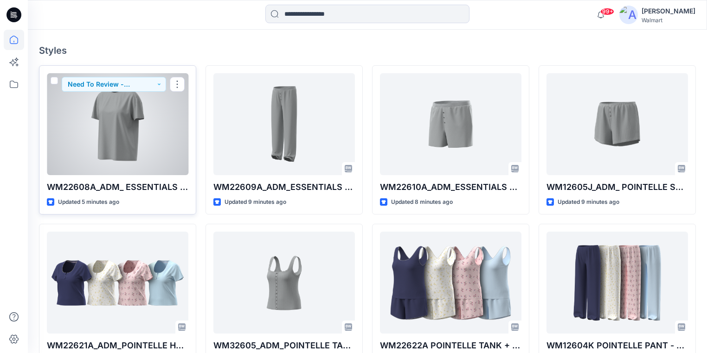
click at [125, 123] on div at bounding box center [117, 124] width 141 height 102
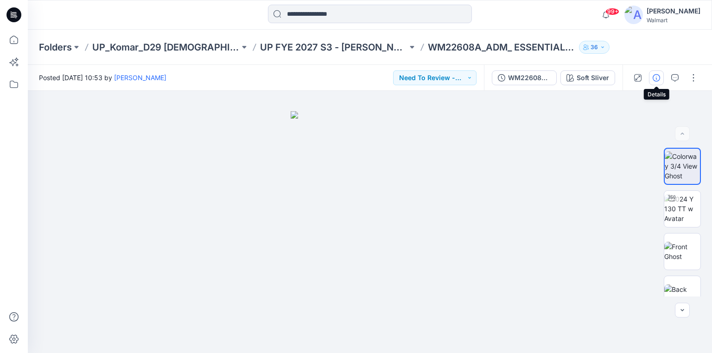
click at [659, 77] on icon "button" at bounding box center [656, 77] width 7 height 7
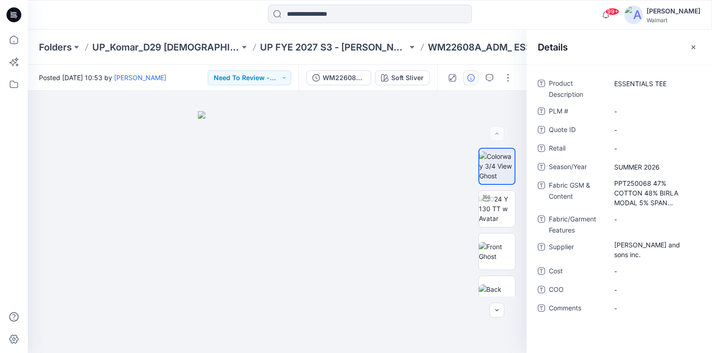
click at [10, 12] on icon at bounding box center [13, 14] width 15 height 15
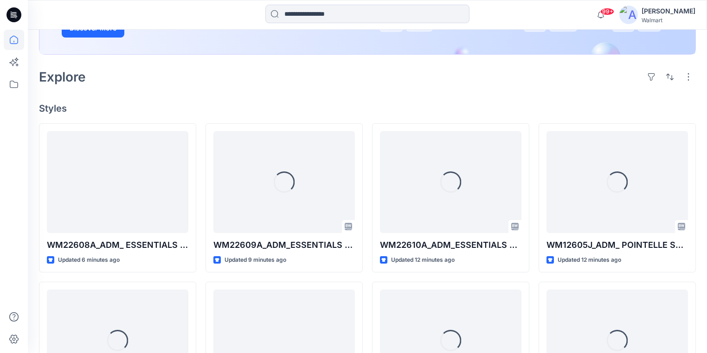
scroll to position [186, 0]
